Goal: Task Accomplishment & Management: Manage account settings

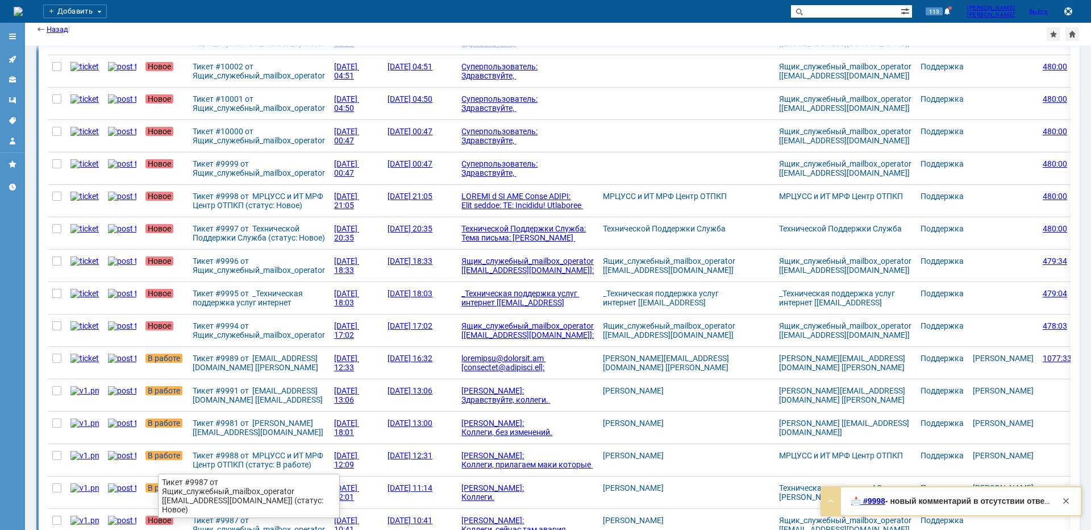
scroll to position [117, 0]
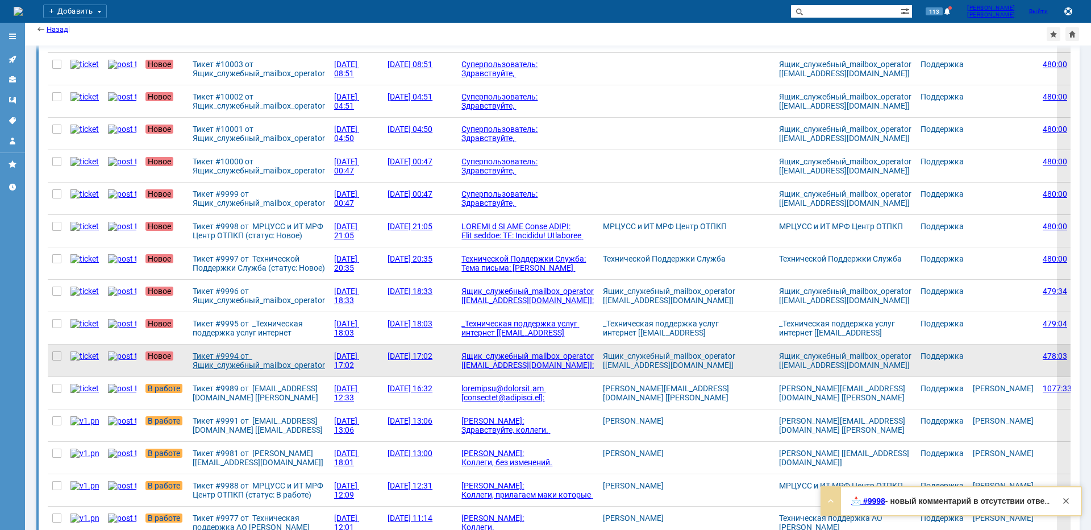
click at [225, 361] on div "Тикет #9994 от Ящик_служебный_mailbox_operator [[EMAIL_ADDRESS][DOMAIN_NAME]] (…" at bounding box center [259, 360] width 132 height 18
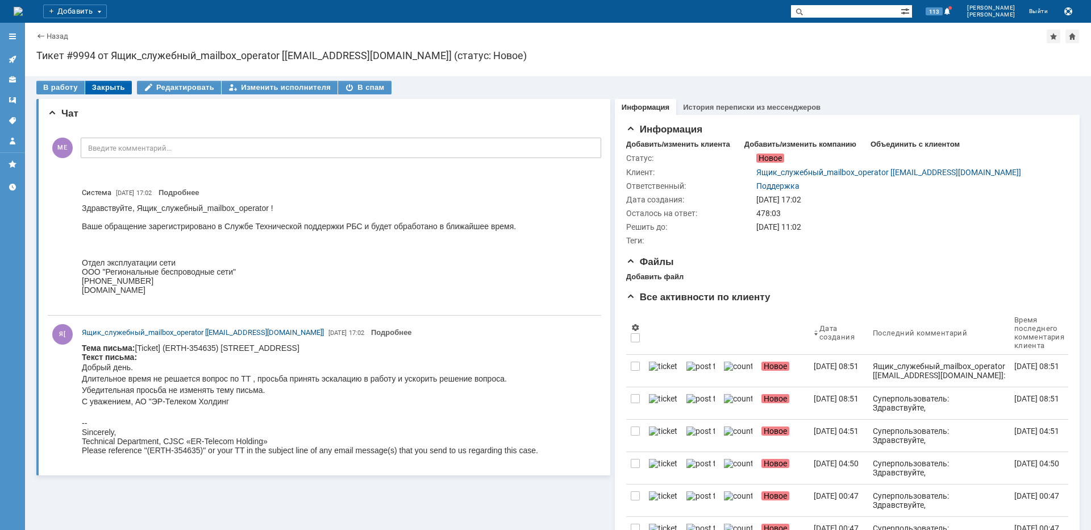
click at [110, 89] on div "Закрыть" at bounding box center [108, 88] width 47 height 14
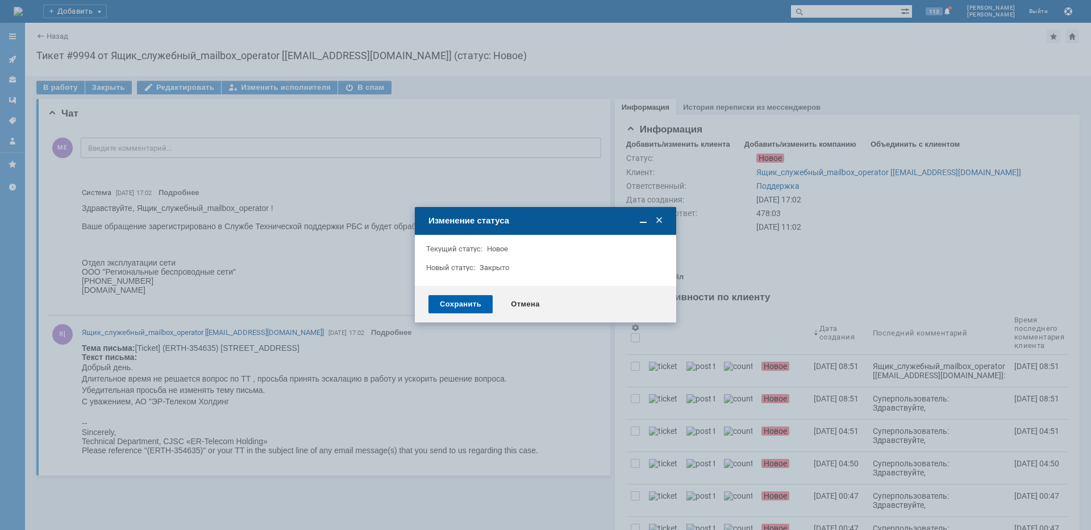
click at [467, 299] on div "Сохранить" at bounding box center [461, 304] width 64 height 18
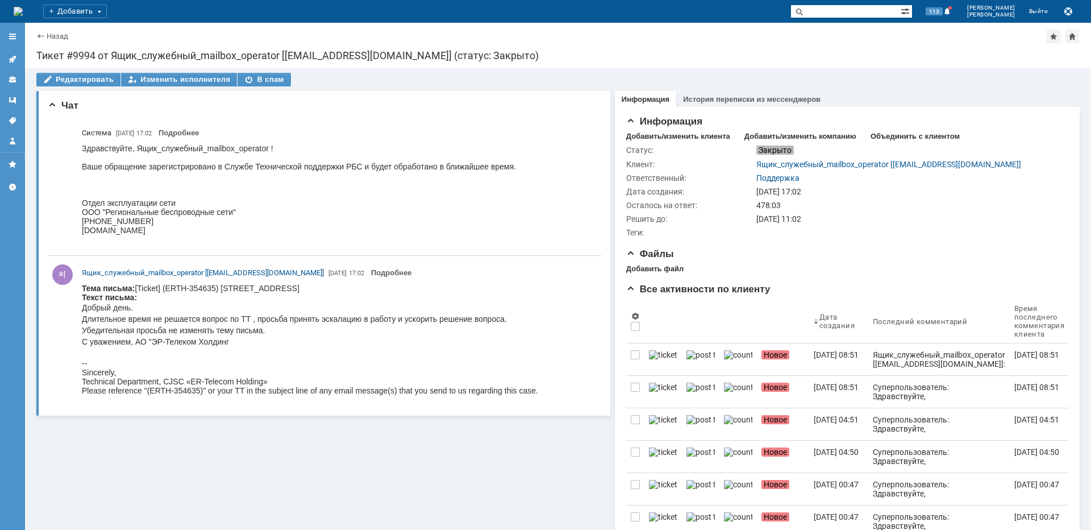
click at [10, 61] on icon at bounding box center [10, 62] width 2 height 2
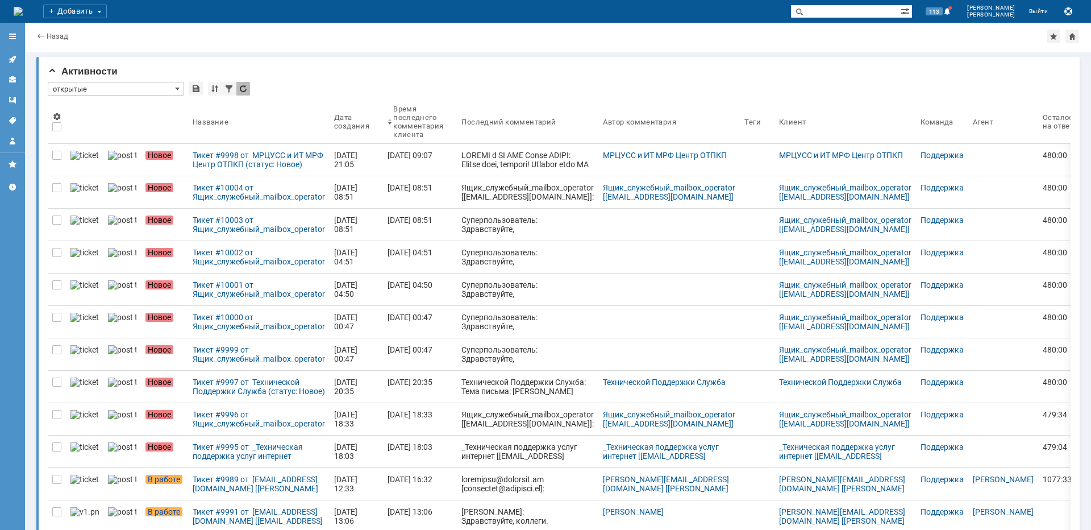
click at [235, 458] on div "Тикет #9995 от _Техническая поддержка услуг интернет [[EMAIL_ADDRESS][DOMAIN_NA…" at bounding box center [259, 451] width 132 height 18
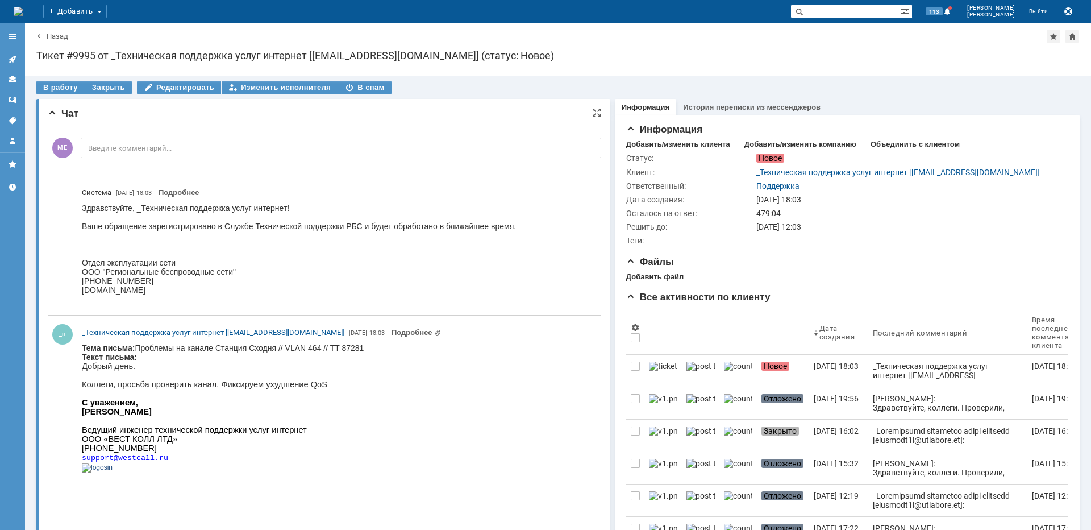
click at [271, 346] on body "Тема письма: Проблемы на канале Станция Сходня // VLAN 464 // TT 87281 Текст пи…" at bounding box center [223, 416] width 282 height 147
click at [272, 347] on body "Тема письма: Проблемы на канале Станция Сходня // VLAN 464 // TT 87281 Текст пи…" at bounding box center [223, 416] width 282 height 147
copy body "Сходня"
click at [71, 89] on div "В работу" at bounding box center [60, 88] width 48 height 14
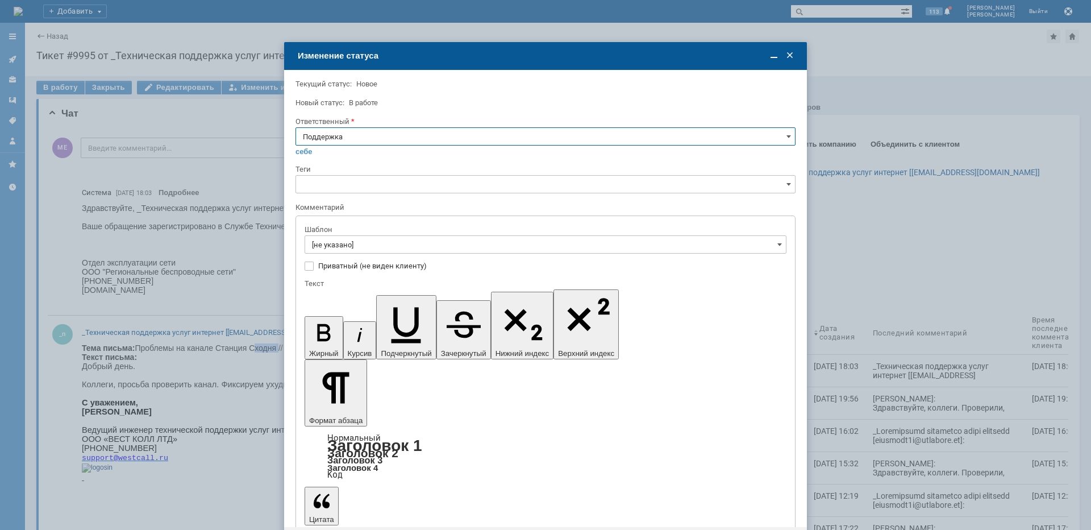
click at [323, 141] on input "Поддержка" at bounding box center [546, 136] width 500 height 18
click at [330, 250] on span "[PERSON_NAME]" at bounding box center [545, 251] width 485 height 9
type input "[PERSON_NAME]"
click at [334, 239] on input "[не указано]" at bounding box center [546, 244] width 482 height 18
type input "[PERSON_NAME]"
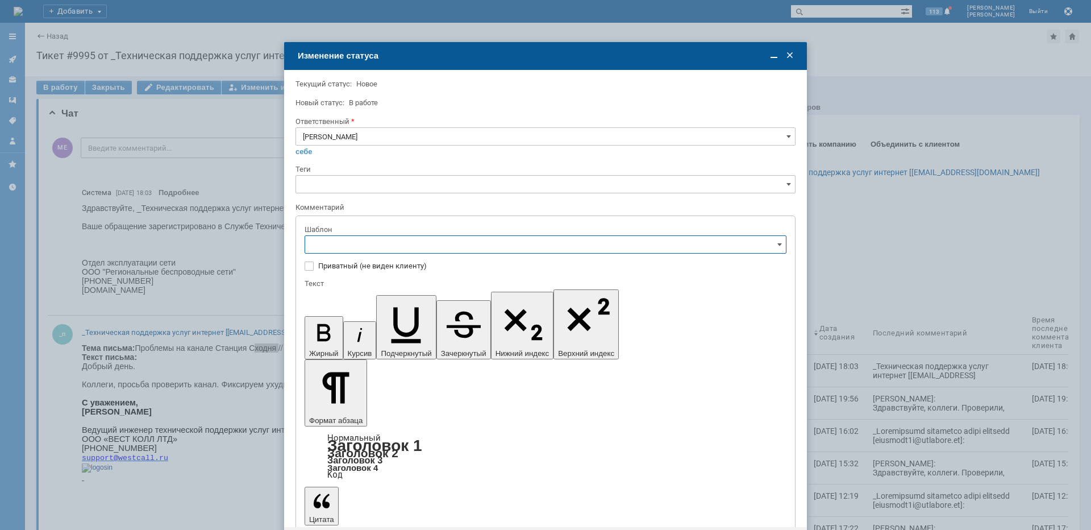
scroll to position [114, 0]
click at [403, 378] on span "[операторы] штатно потерь нет" at bounding box center [545, 376] width 467 height 9
type input "[операторы] штатно потерь нет"
drag, startPoint x: 462, startPoint y: 3276, endPoint x: 394, endPoint y: 3282, distance: 67.9
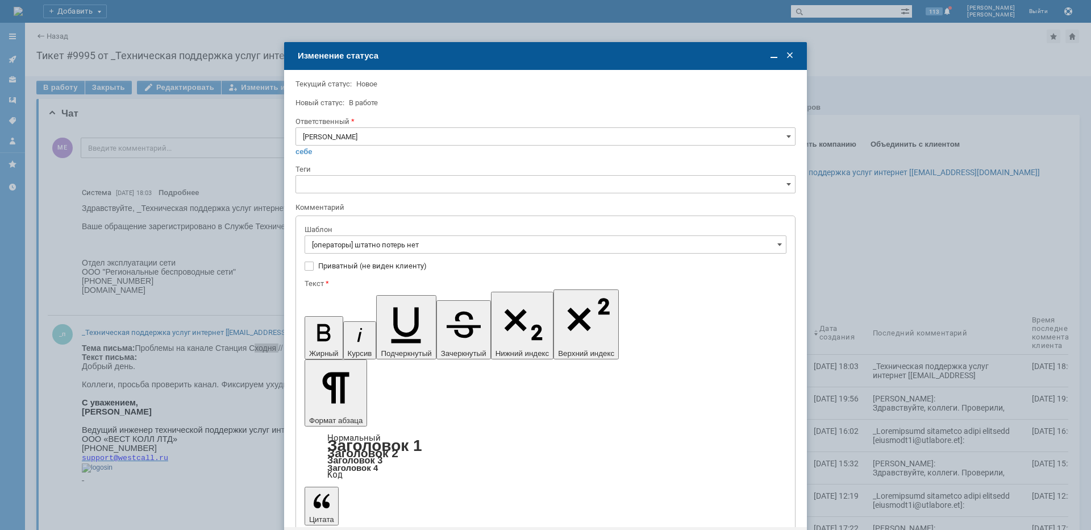
drag, startPoint x: 533, startPoint y: 3281, endPoint x: 316, endPoint y: 3281, distance: 217.2
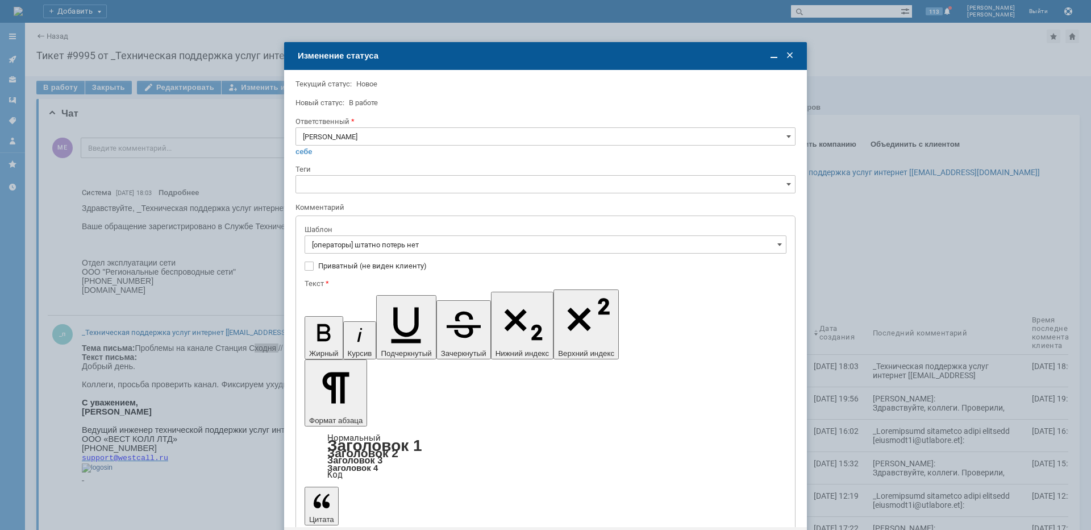
copy div "Провели профилактическую калибровку радиочасти."
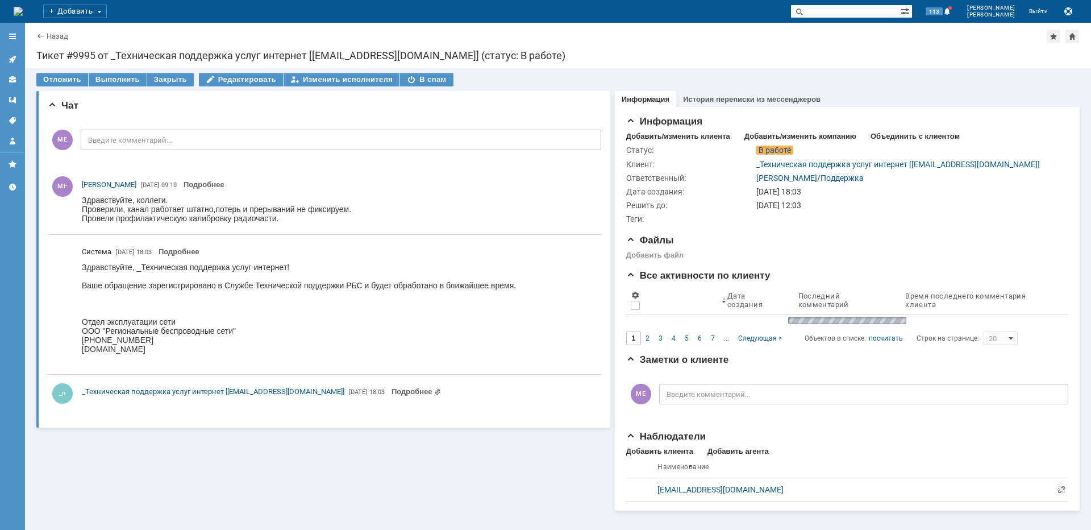
scroll to position [0, 0]
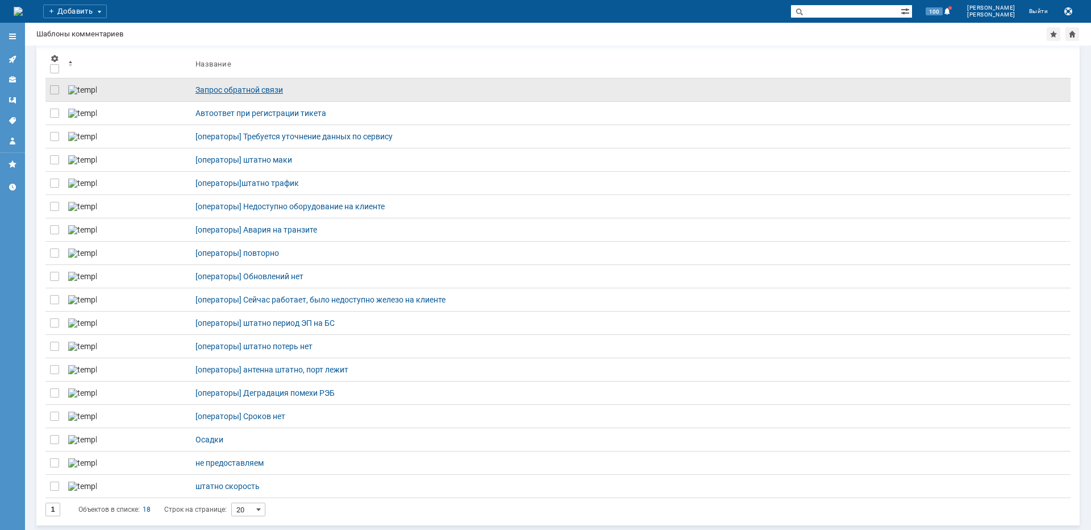
scroll to position [110, 0]
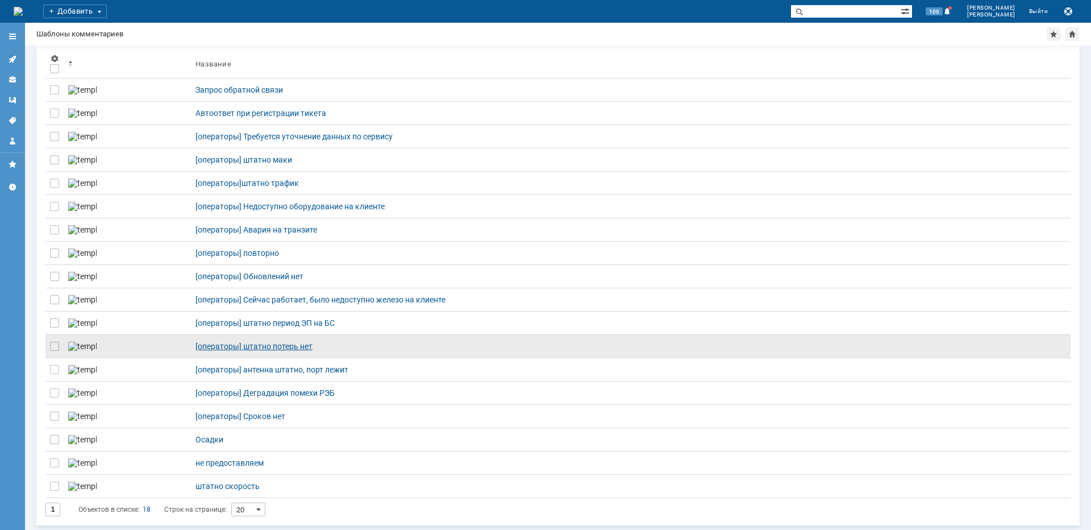
click at [240, 342] on div "[операторы] штатно потерь нет" at bounding box center [631, 346] width 871 height 9
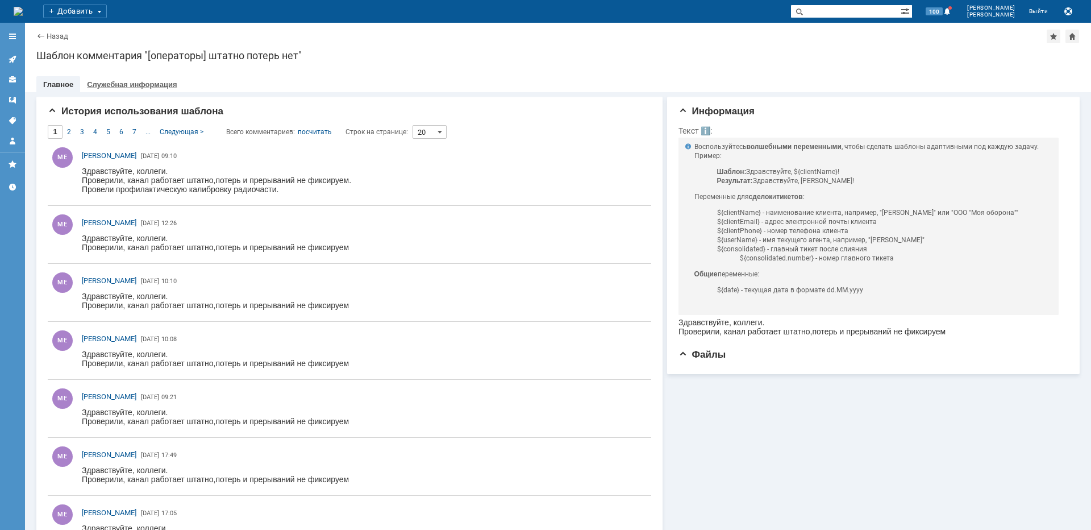
click at [164, 90] on div "Служебная информация" at bounding box center [131, 84] width 103 height 16
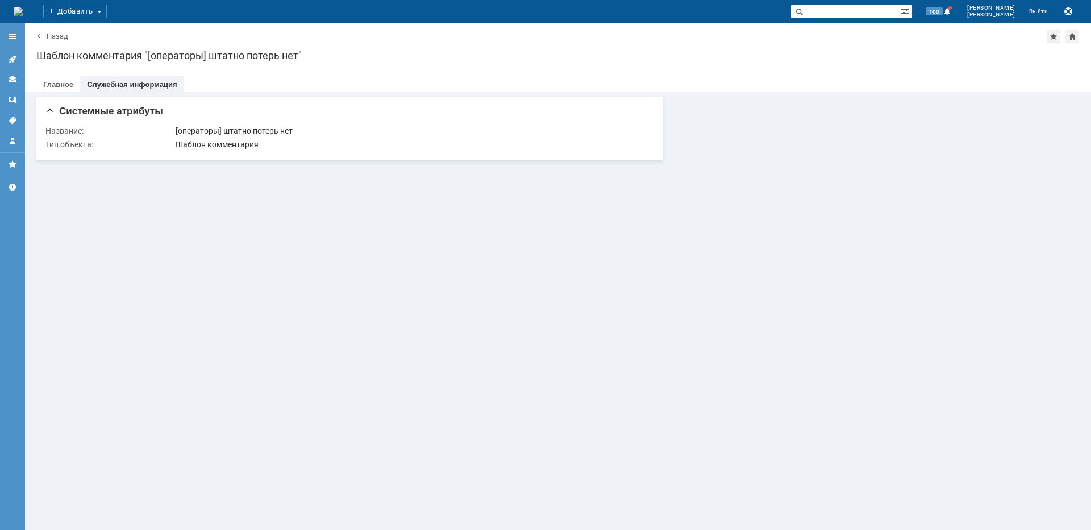
click at [63, 82] on link "Главное" at bounding box center [58, 84] width 30 height 9
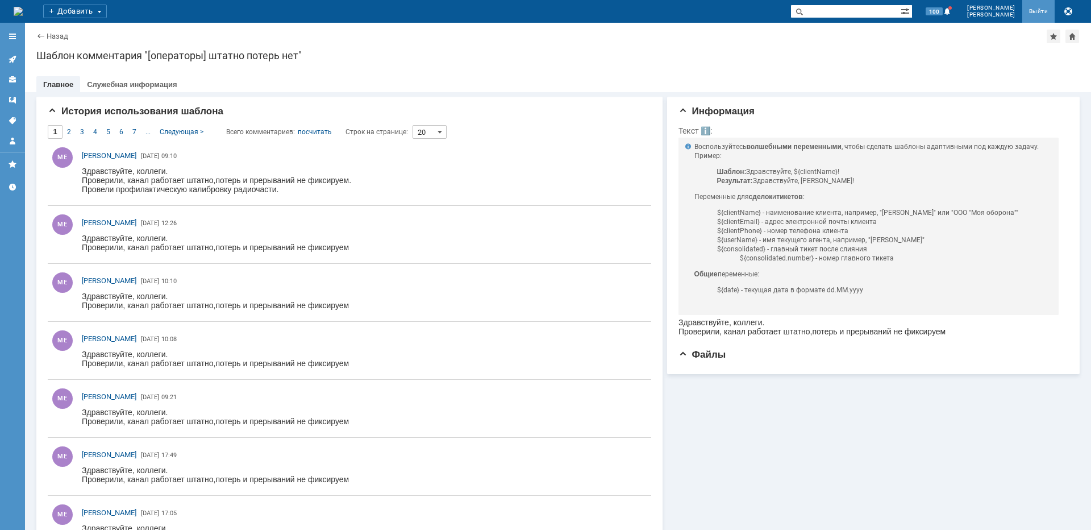
click at [1050, 18] on link "Выйти" at bounding box center [1039, 11] width 33 height 23
